Goal: Task Accomplishment & Management: Manage account settings

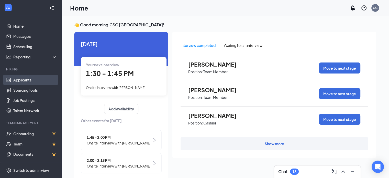
click at [33, 84] on link "Applicants" at bounding box center [35, 80] width 44 height 10
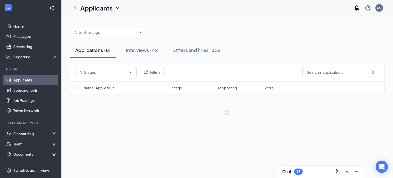
click at [27, 81] on link "Applicants" at bounding box center [35, 80] width 44 height 10
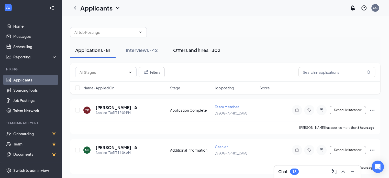
click at [196, 51] on div "Offers and hires · 302" at bounding box center [196, 50] width 47 height 6
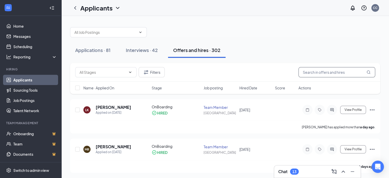
click at [330, 70] on input "text" at bounding box center [337, 72] width 77 height 10
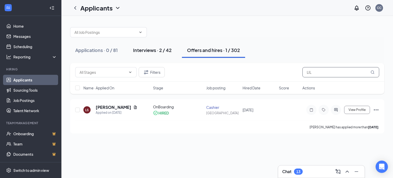
type input "LIL"
click at [158, 51] on div "Interviews · 2 / 42" at bounding box center [152, 50] width 39 height 6
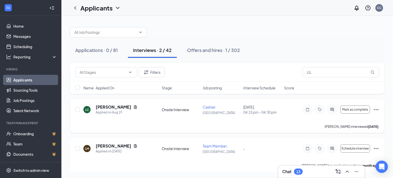
click at [376, 109] on icon "Ellipses" at bounding box center [376, 109] width 5 height 1
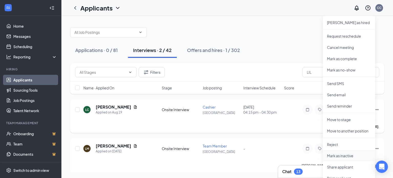
scroll to position [22, 0]
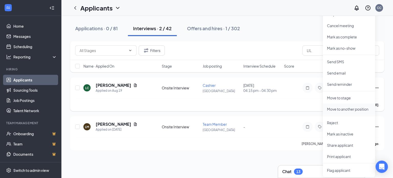
click at [346, 112] on li "Move to another position" at bounding box center [349, 108] width 52 height 11
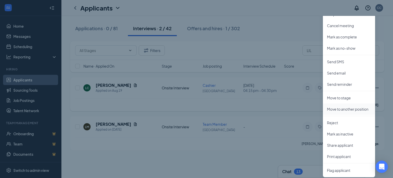
scroll to position [0, 0]
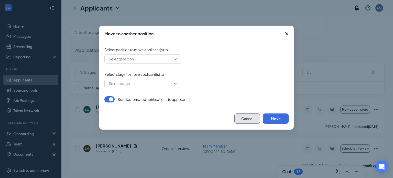
click at [249, 117] on button "Cancel" at bounding box center [247, 118] width 26 height 10
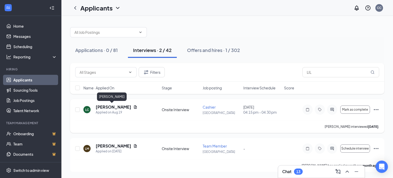
click at [101, 108] on h5 "[PERSON_NAME]" at bounding box center [114, 107] width 36 height 6
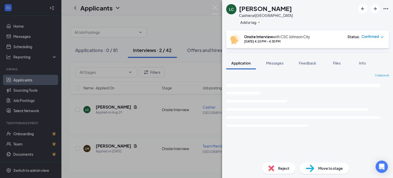
click at [334, 171] on span "Move to stage" at bounding box center [330, 168] width 25 height 6
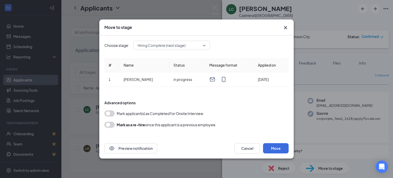
click at [203, 48] on span "Hiring Complete (next stage)" at bounding box center [172, 45] width 68 height 8
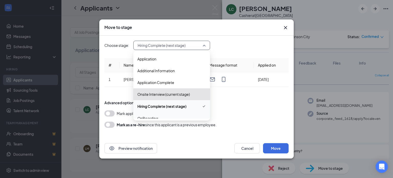
click at [162, 117] on span "OnBoarding" at bounding box center [171, 118] width 69 height 6
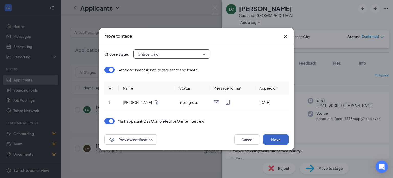
click at [275, 137] on button "Move" at bounding box center [276, 139] width 26 height 10
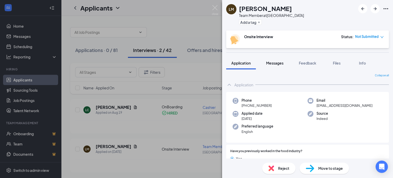
click at [281, 65] on span "Messages" at bounding box center [274, 63] width 17 height 5
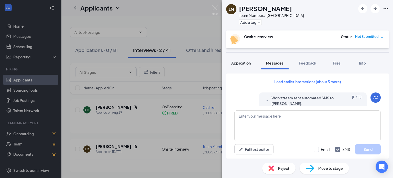
click at [245, 61] on span "Application" at bounding box center [240, 63] width 19 height 5
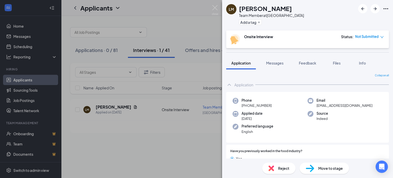
click at [320, 171] on div "Move to stage" at bounding box center [324, 168] width 49 height 11
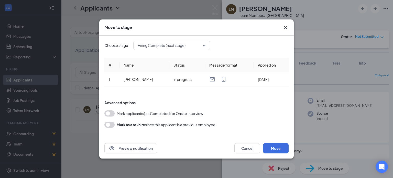
click at [287, 27] on icon "Cross" at bounding box center [285, 27] width 3 height 3
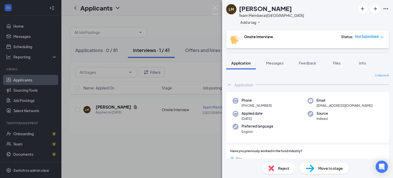
click at [323, 167] on span "Move to stage" at bounding box center [330, 168] width 25 height 6
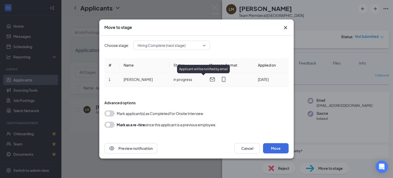
click at [209, 80] on icon "Email" at bounding box center [212, 79] width 6 height 6
click at [286, 28] on icon "Cross" at bounding box center [286, 28] width 6 height 6
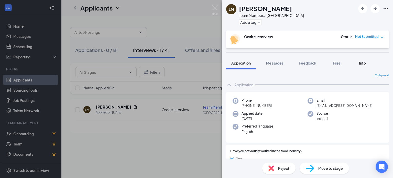
click at [360, 62] on span "Info" at bounding box center [362, 63] width 7 height 5
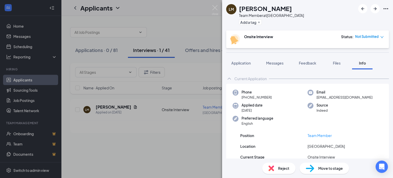
click at [360, 62] on span "Info" at bounding box center [362, 63] width 7 height 5
click at [386, 10] on icon "Ellipses" at bounding box center [386, 9] width 6 height 6
click at [337, 21] on link "View full application" at bounding box center [358, 20] width 55 height 5
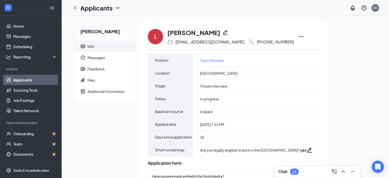
click at [223, 34] on icon "Pencil" at bounding box center [225, 32] width 5 height 5
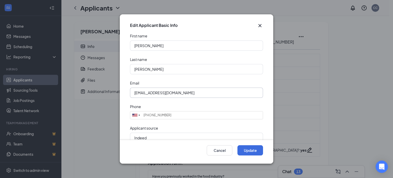
drag, startPoint x: 207, startPoint y: 93, endPoint x: 109, endPoint y: 86, distance: 98.3
click at [109, 86] on div "Edit Applicant Basic Info First name Lillian Last name Miller Email vxnyc6c6nz@…" at bounding box center [196, 89] width 393 height 178
type input "[EMAIL_ADDRESS][DOMAIN_NAME]"
click at [162, 101] on form "First name Lillian Last name Miller Email lilahcatrone@gmail.com Phone United S…" at bounding box center [197, 86] width 154 height 107
click at [253, 147] on button "Update" at bounding box center [251, 150] width 26 height 10
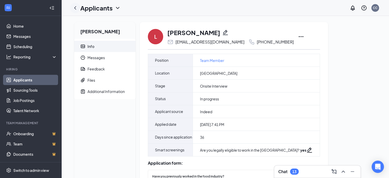
click at [73, 5] on icon "ChevronLeft" at bounding box center [75, 8] width 6 height 6
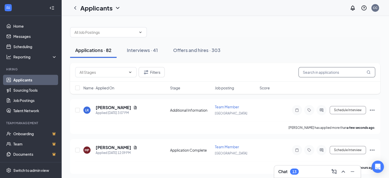
click at [319, 70] on input "text" at bounding box center [337, 72] width 77 height 10
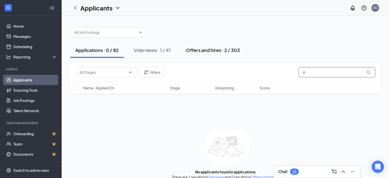
type input "lil"
click at [213, 47] on div "Offers and hires · 2 / 303" at bounding box center [213, 50] width 54 height 6
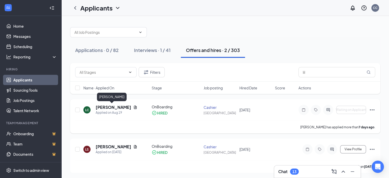
click at [103, 105] on h5 "[PERSON_NAME]" at bounding box center [114, 107] width 36 height 6
